Goal: Use online tool/utility: Utilize a website feature to perform a specific function

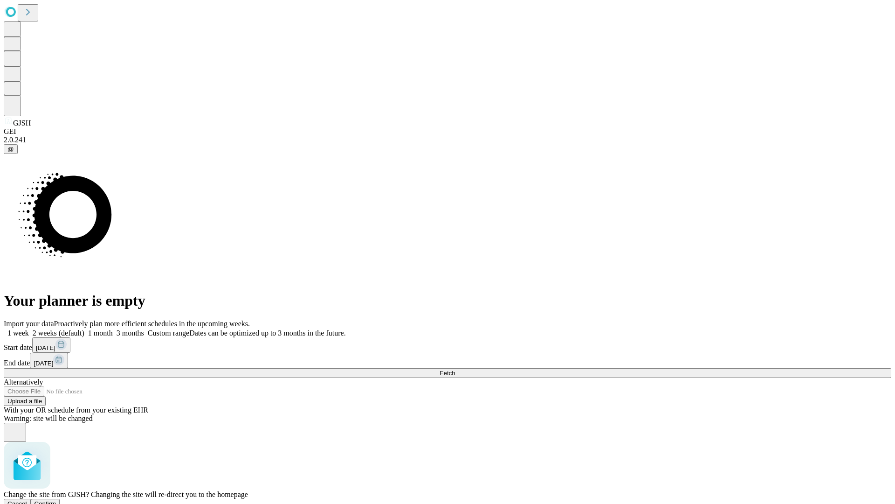
click at [56, 500] on span "Confirm" at bounding box center [46, 503] width 22 height 7
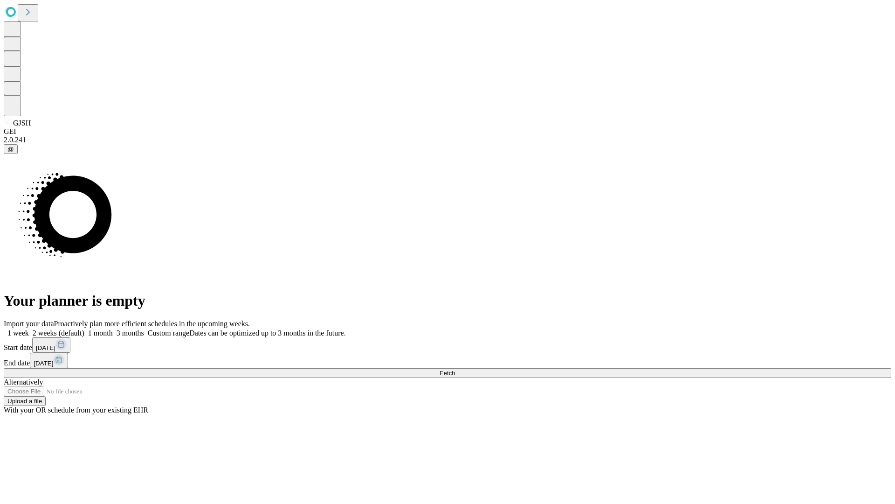
click at [84, 329] on label "2 weeks (default)" at bounding box center [56, 333] width 55 height 8
click at [455, 369] on span "Fetch" at bounding box center [447, 372] width 15 height 7
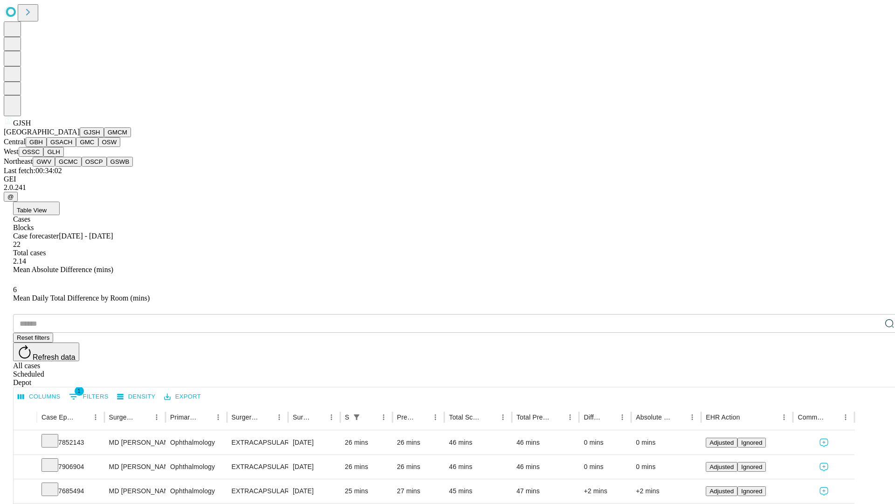
click at [104, 137] on button "GMCM" at bounding box center [117, 132] width 27 height 10
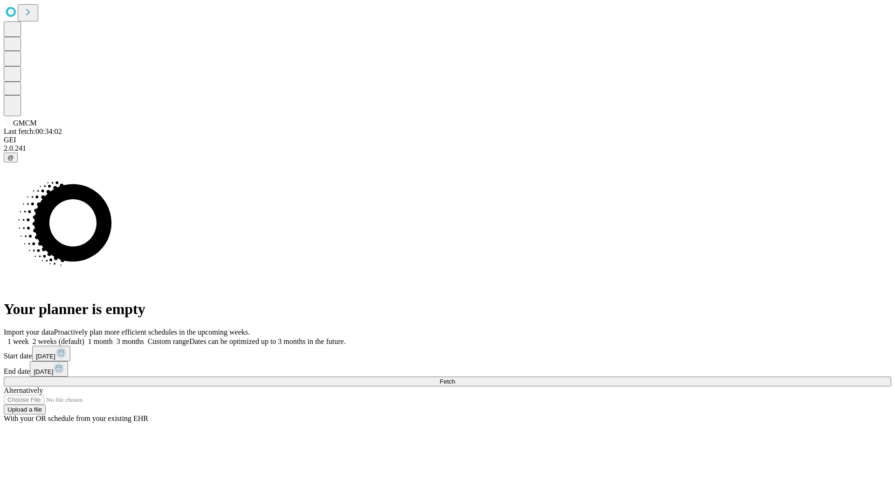
click at [84, 337] on label "2 weeks (default)" at bounding box center [56, 341] width 55 height 8
click at [455, 378] on span "Fetch" at bounding box center [447, 381] width 15 height 7
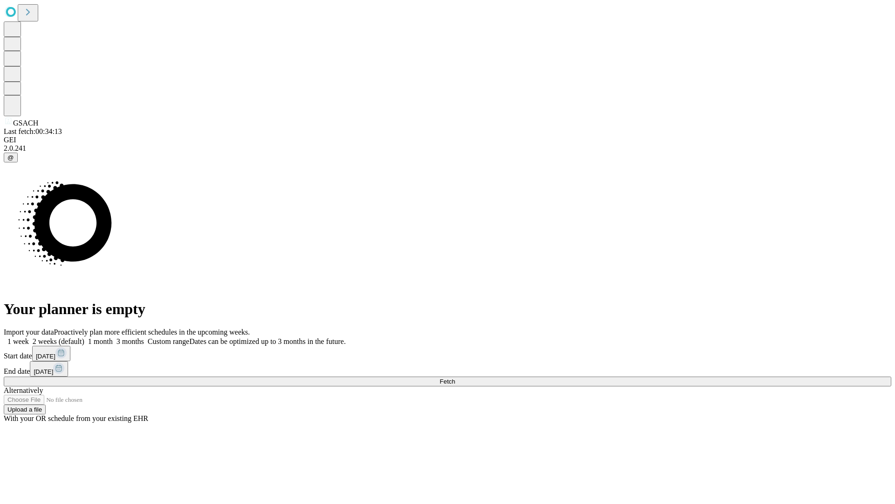
click at [84, 337] on label "2 weeks (default)" at bounding box center [56, 341] width 55 height 8
click at [455, 378] on span "Fetch" at bounding box center [447, 381] width 15 height 7
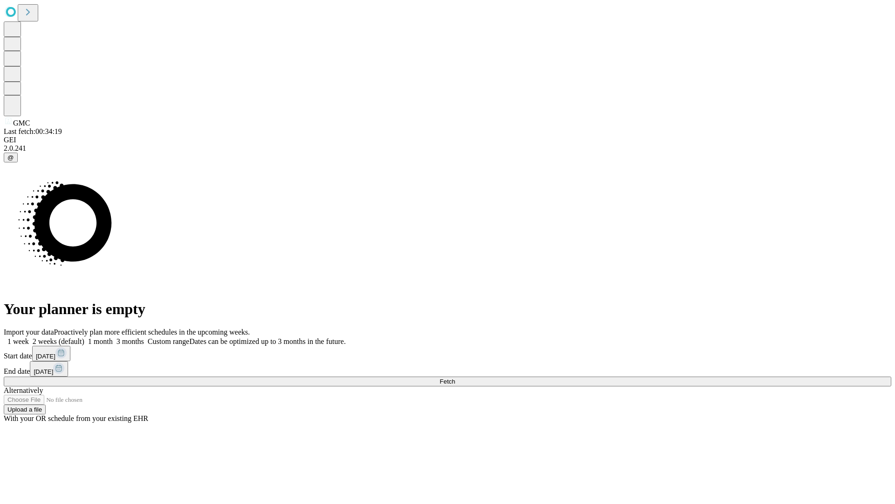
click at [84, 337] on label "2 weeks (default)" at bounding box center [56, 341] width 55 height 8
click at [455, 378] on span "Fetch" at bounding box center [447, 381] width 15 height 7
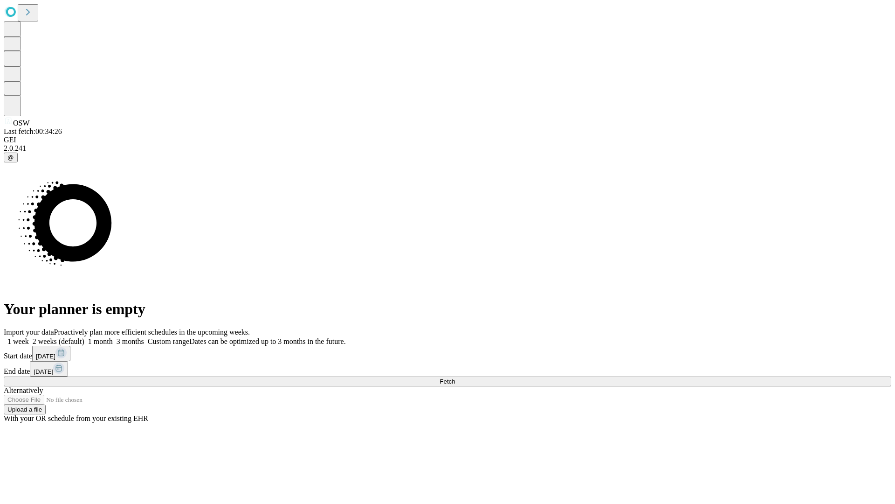
click at [84, 337] on label "2 weeks (default)" at bounding box center [56, 341] width 55 height 8
click at [455, 378] on span "Fetch" at bounding box center [447, 381] width 15 height 7
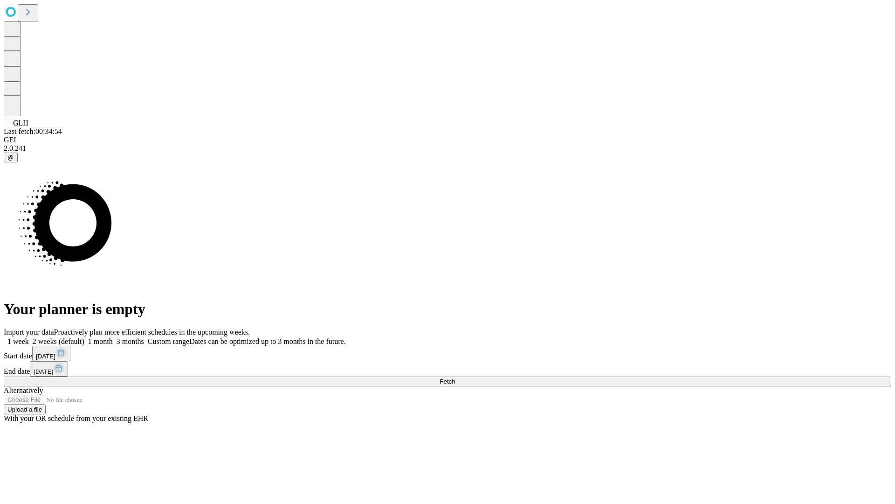
click at [84, 337] on label "2 weeks (default)" at bounding box center [56, 341] width 55 height 8
click at [455, 378] on span "Fetch" at bounding box center [447, 381] width 15 height 7
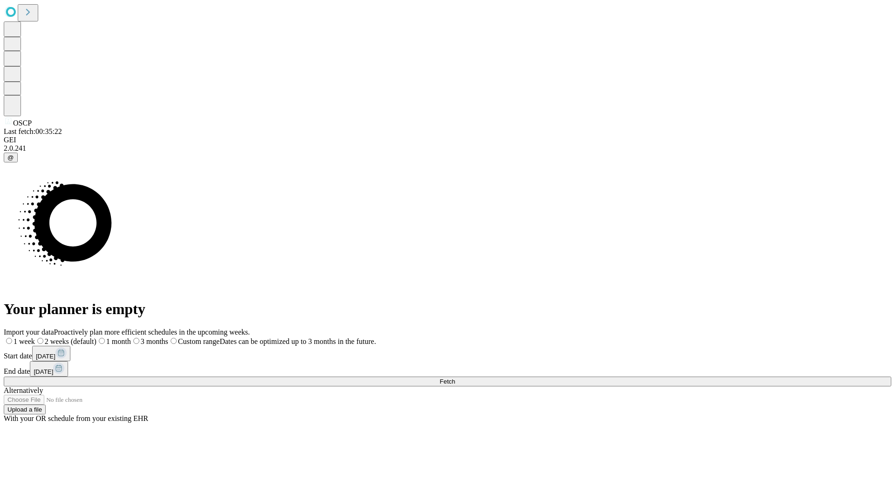
click at [455, 378] on span "Fetch" at bounding box center [447, 381] width 15 height 7
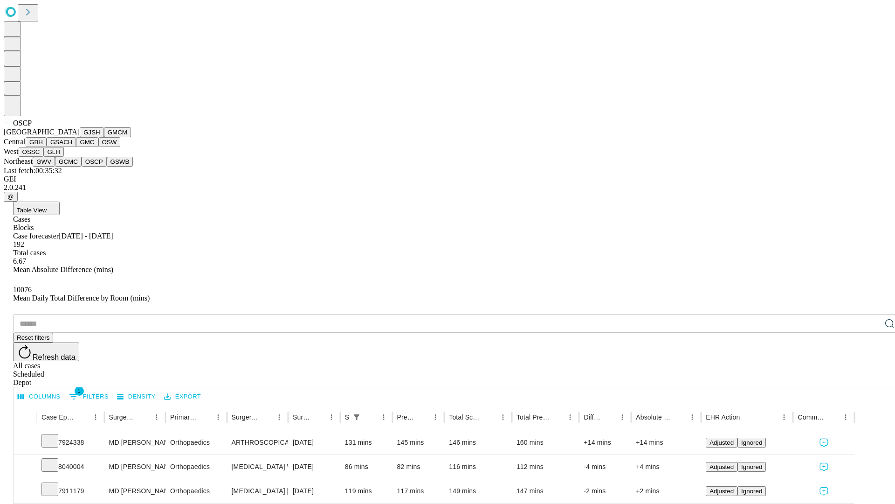
click at [107, 166] on button "GSWB" at bounding box center [120, 162] width 27 height 10
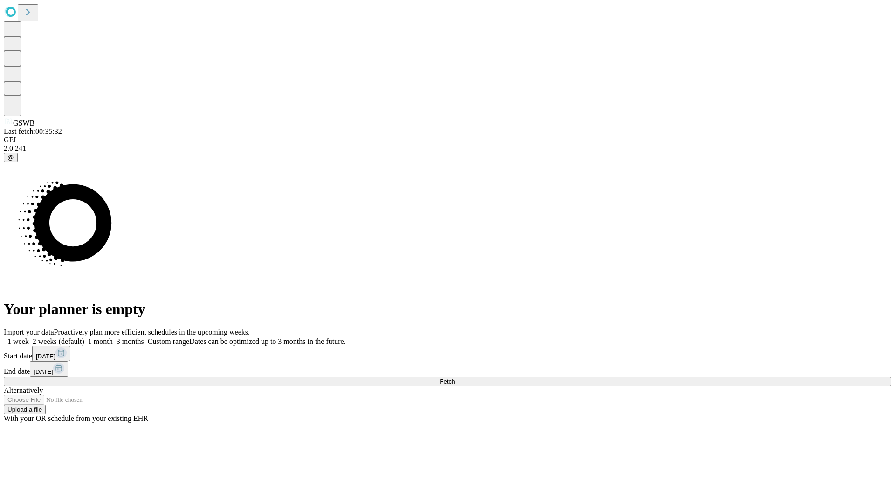
click at [84, 337] on label "2 weeks (default)" at bounding box center [56, 341] width 55 height 8
click at [455, 378] on span "Fetch" at bounding box center [447, 381] width 15 height 7
